Goal: Download file/media

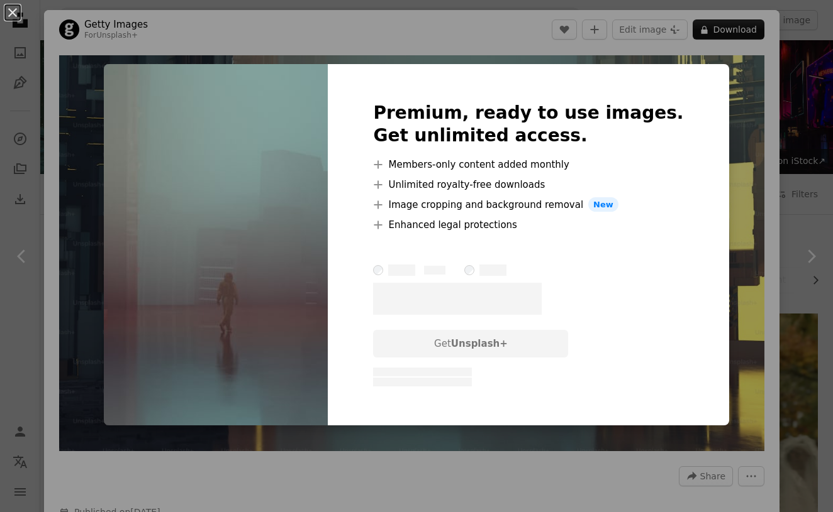
scroll to position [4943, 0]
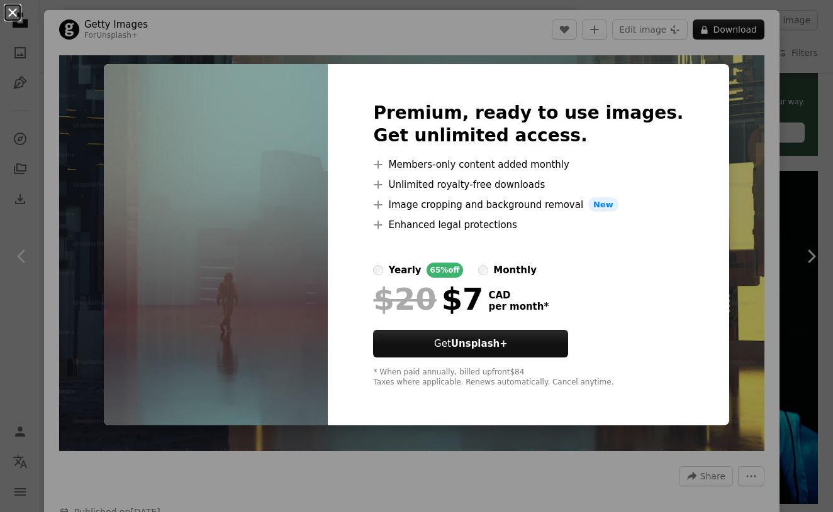
click at [14, 11] on button "An X shape" at bounding box center [12, 12] width 15 height 15
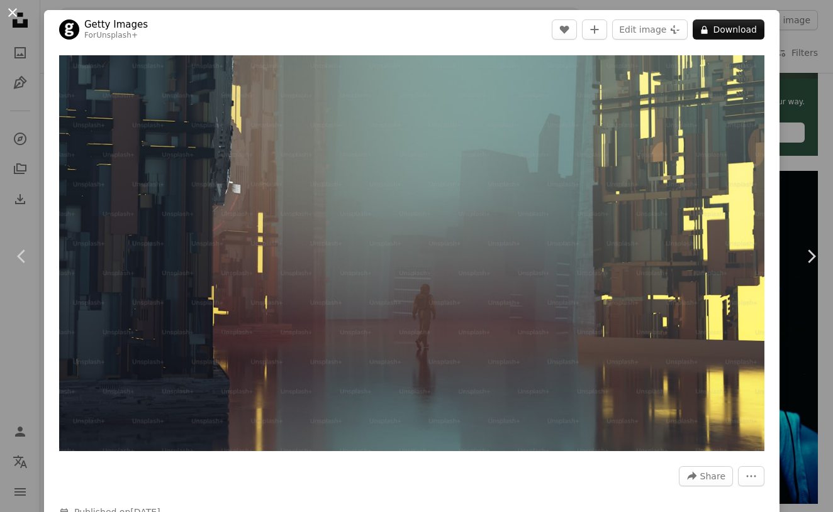
click at [11, 19] on button "An X shape" at bounding box center [12, 12] width 15 height 15
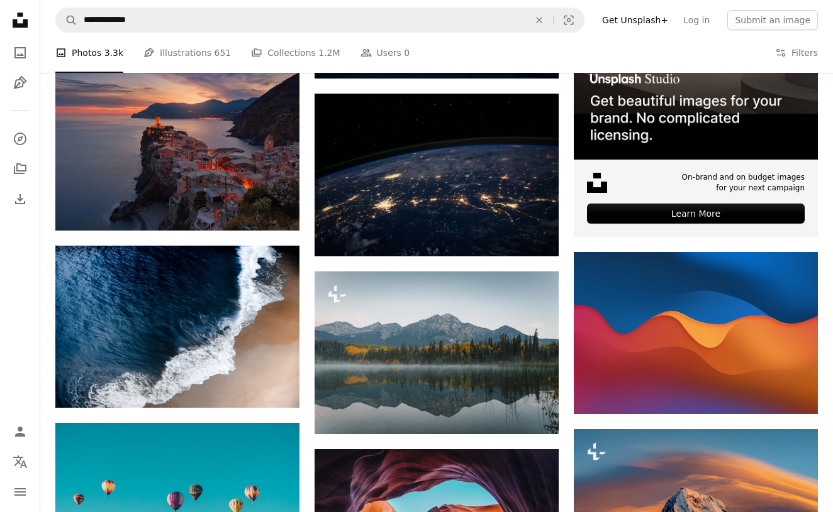
scroll to position [407, 0]
